Goal: Transaction & Acquisition: Purchase product/service

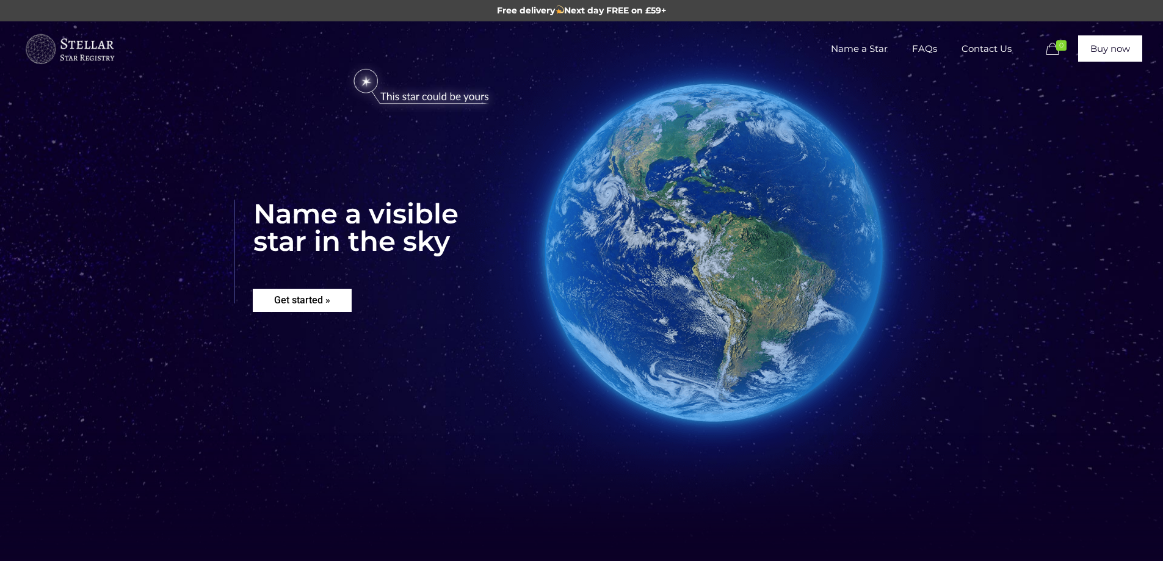
click at [308, 299] on rs-layer "Get started »" at bounding box center [302, 300] width 99 height 23
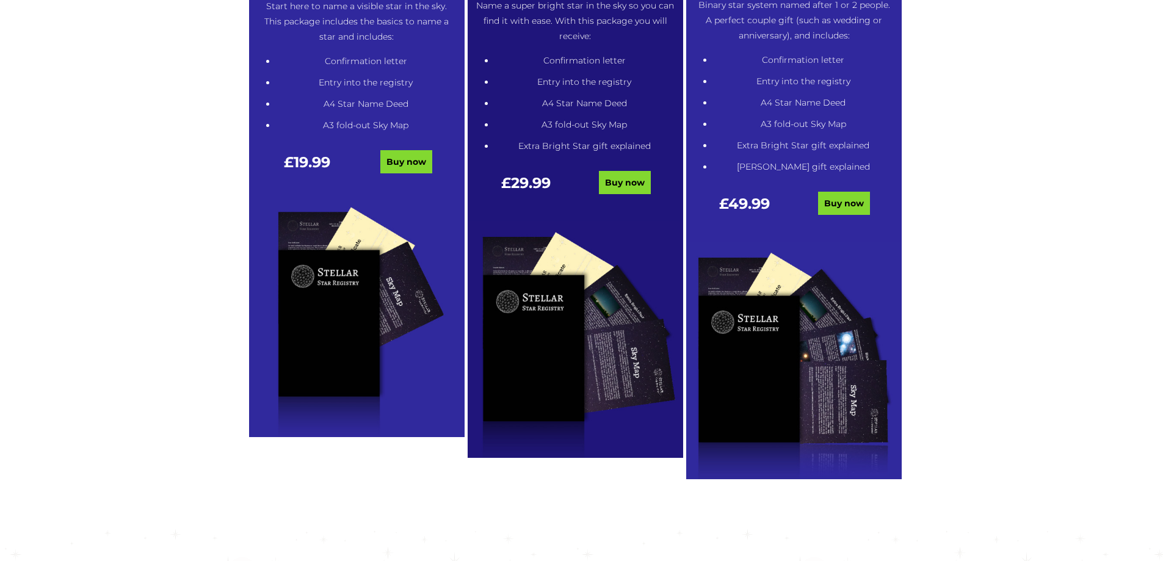
scroll to position [803, 0]
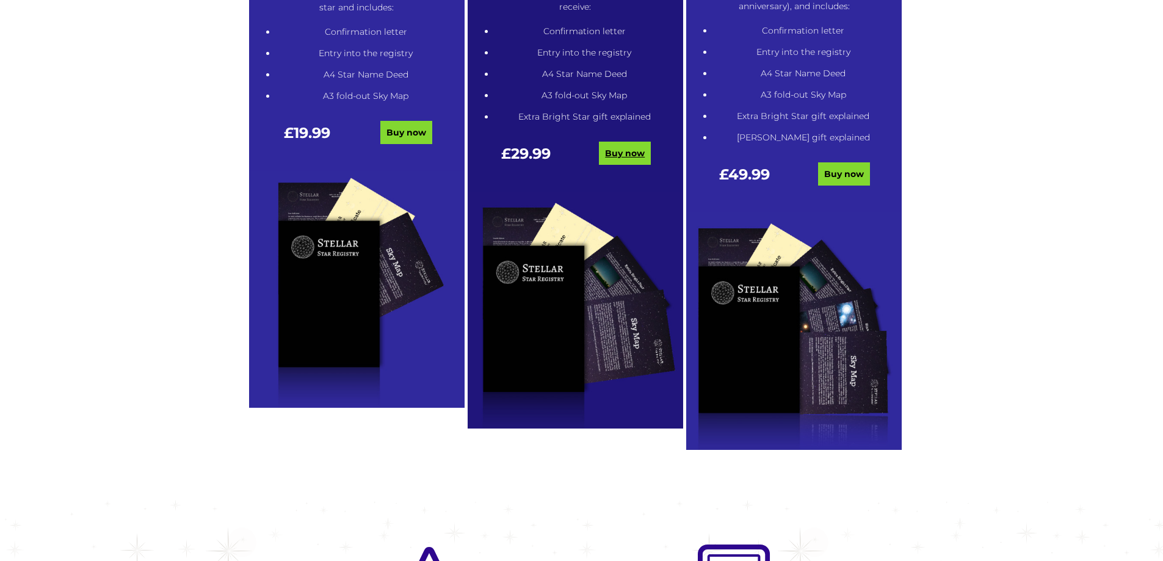
click at [631, 154] on link "Buy now" at bounding box center [625, 153] width 52 height 23
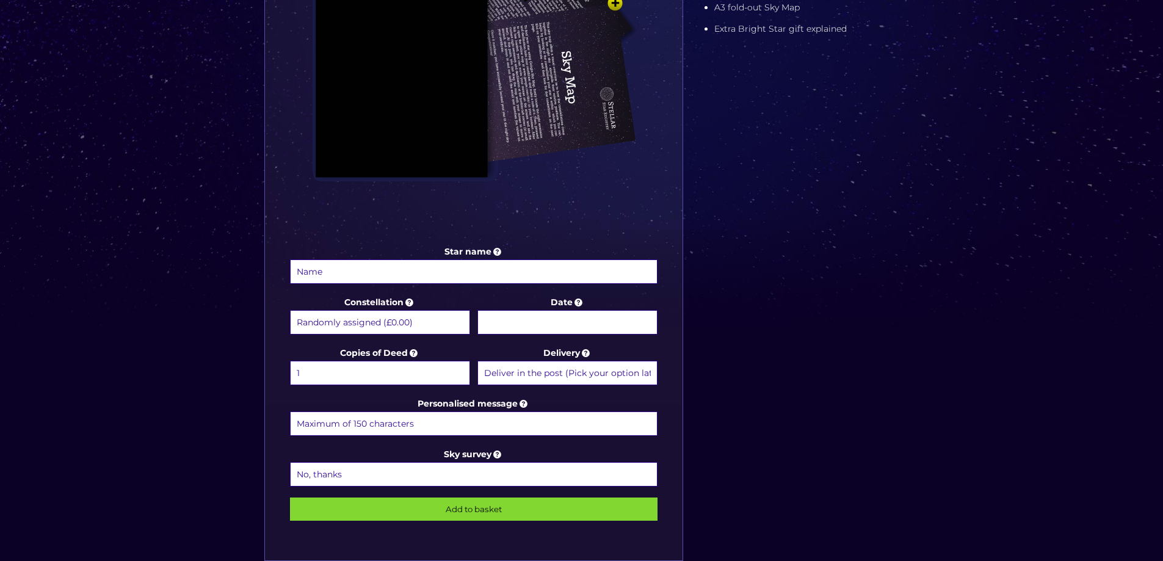
scroll to position [427, 0]
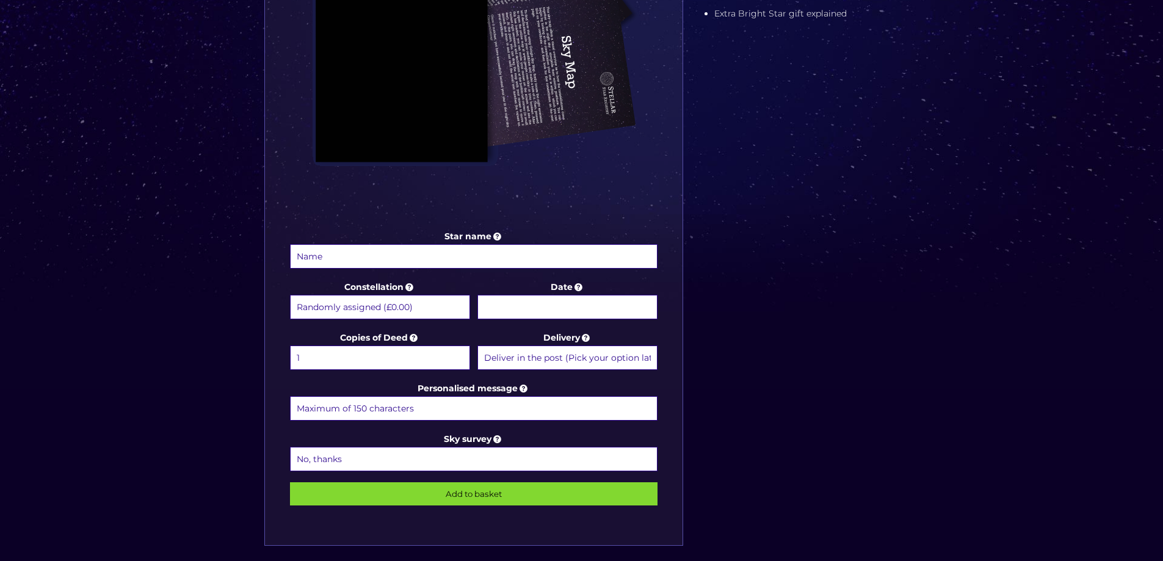
click at [332, 258] on input "Star name" at bounding box center [474, 256] width 368 height 24
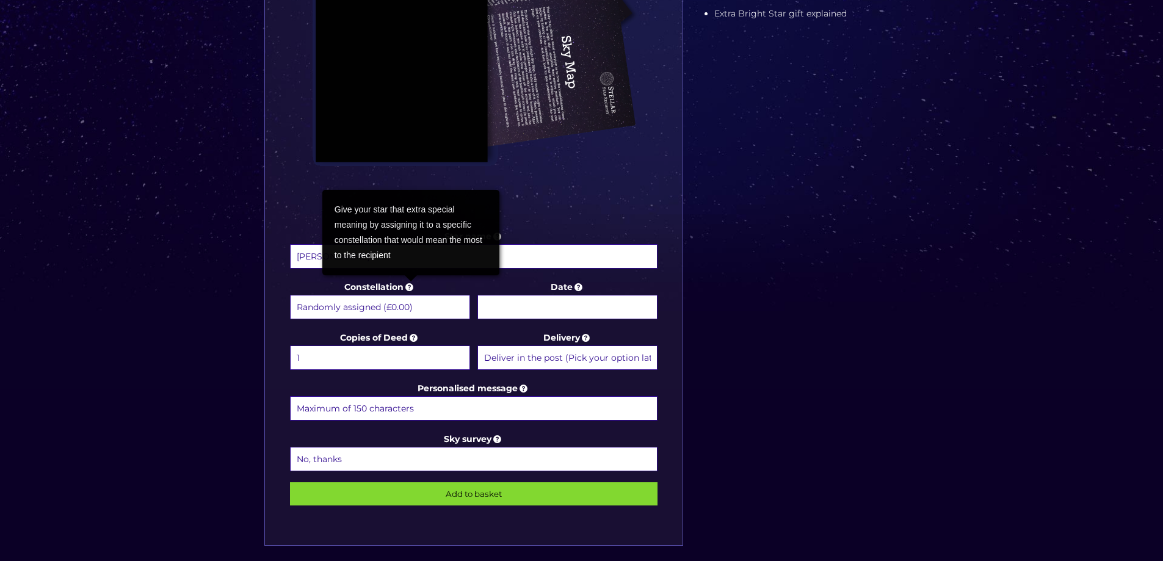
type input "[PERSON_NAME]"
click at [411, 288] on icon at bounding box center [410, 286] width 12 height 11
click at [411, 295] on select "Randomly assigned (£0.00) Aquarius - [DATE] - [DATE] (+£9.99) Aries - [DATE] - …" at bounding box center [380, 307] width 180 height 24
